Goal: Information Seeking & Learning: Learn about a topic

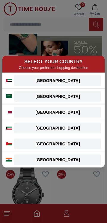
scroll to position [111, 0]
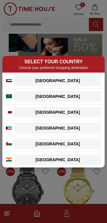
click at [62, 160] on div "[GEOGRAPHIC_DATA]" at bounding box center [58, 160] width 80 height 6
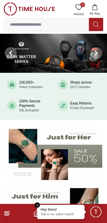
click at [73, 14] on span "Wishlist" at bounding box center [79, 14] width 15 height 4
click at [68, 60] on img at bounding box center [53, 53] width 107 height 39
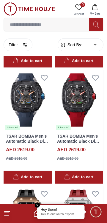
scroll to position [454, 0]
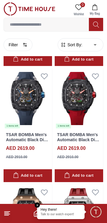
click at [91, 121] on img at bounding box center [79, 98] width 49 height 61
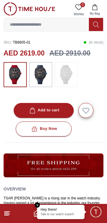
scroll to position [145, 0]
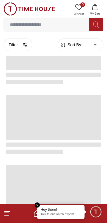
scroll to position [454, 0]
